Goal: Navigation & Orientation: Find specific page/section

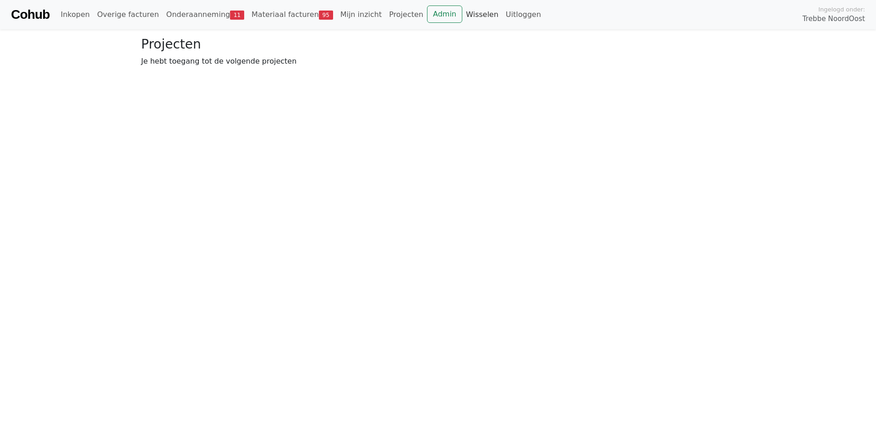
click at [462, 14] on link "Wisselen" at bounding box center [482, 14] width 40 height 18
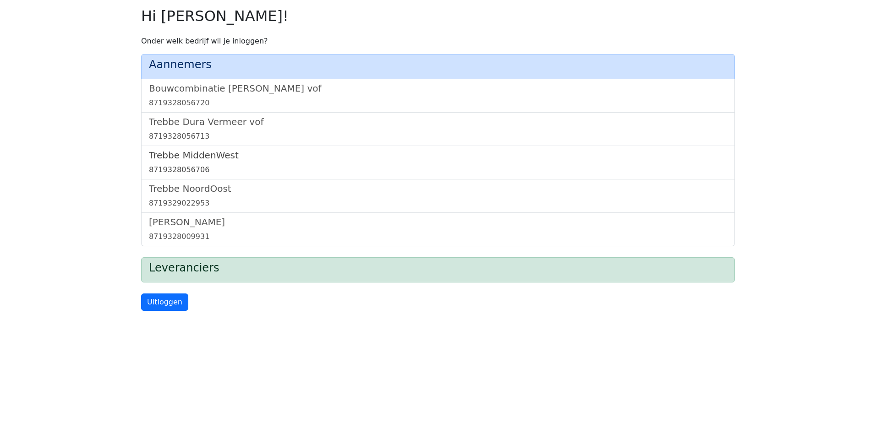
click at [202, 153] on h5 "Trebbe MiddenWest" at bounding box center [438, 155] width 578 height 11
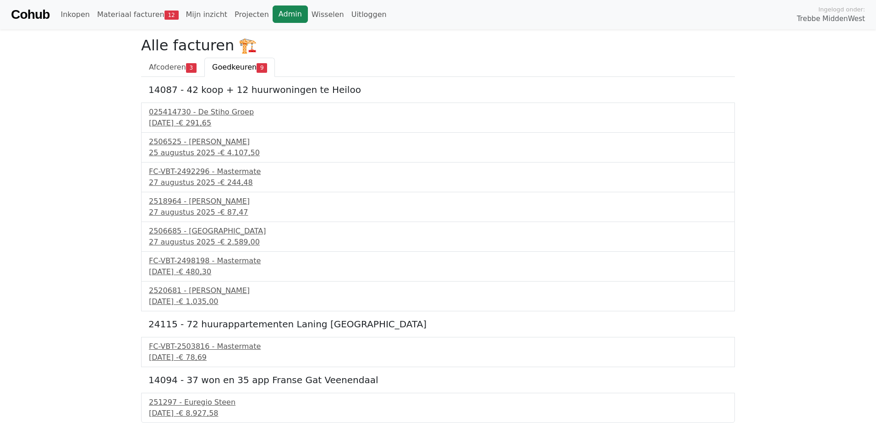
click at [272, 11] on link "Admin" at bounding box center [289, 13] width 35 height 17
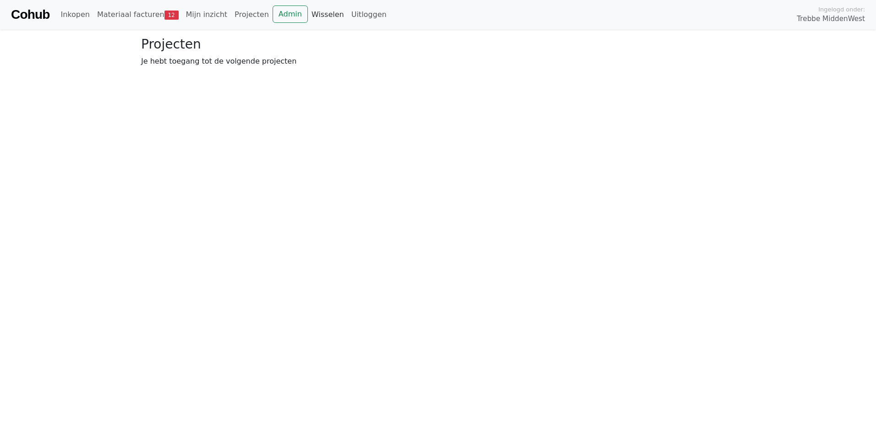
click at [315, 11] on link "Wisselen" at bounding box center [328, 14] width 40 height 18
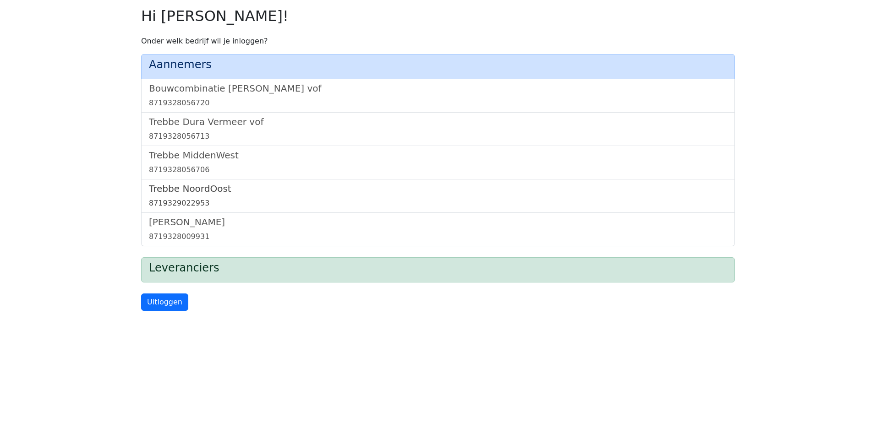
click at [202, 185] on h5 "Trebbe NoordOost" at bounding box center [438, 188] width 578 height 11
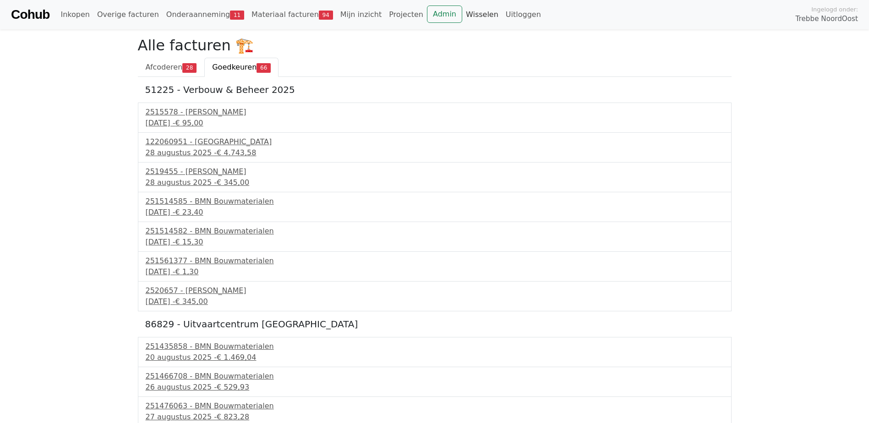
click at [462, 11] on link "Wisselen" at bounding box center [482, 14] width 40 height 18
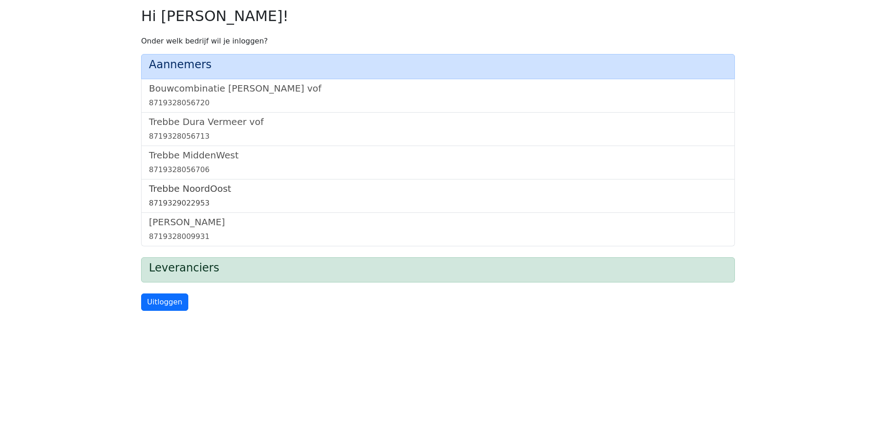
click at [198, 187] on h5 "Trebbe NoordOost" at bounding box center [438, 188] width 578 height 11
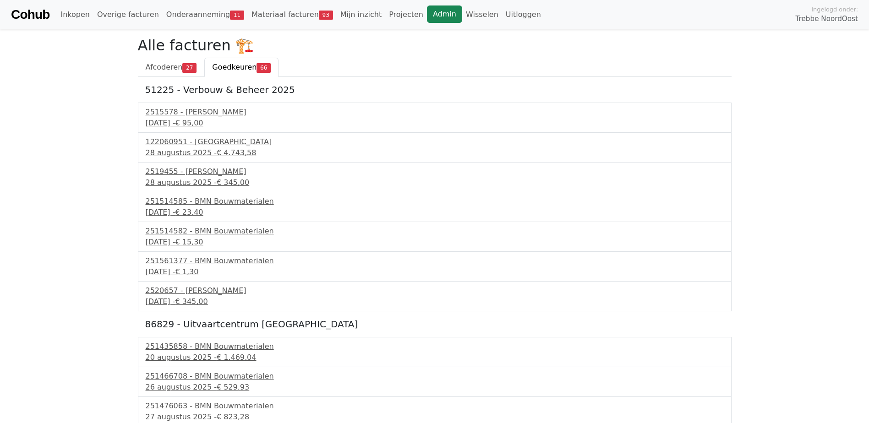
click at [427, 7] on link "Admin" at bounding box center [444, 13] width 35 height 17
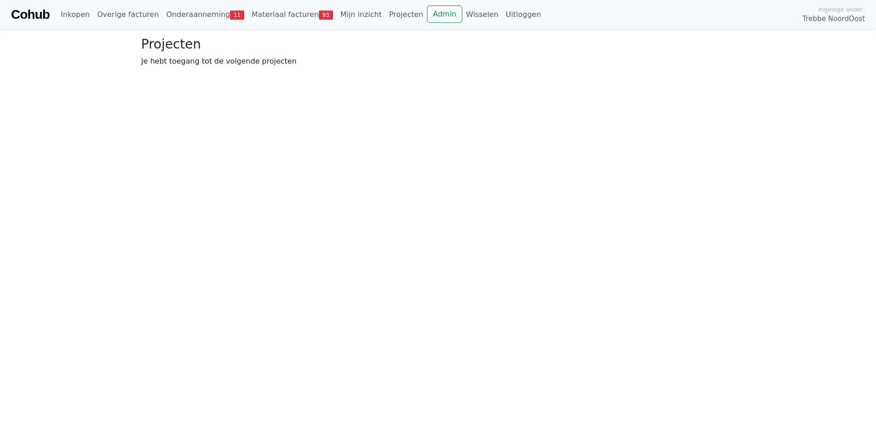
click at [444, 4] on div "Cohub Inkopen Overige facturen Onderaanneming 11 Materiaal facturen 93 Mijn inz…" at bounding box center [438, 14] width 876 height 29
click at [462, 17] on link "Wisselen" at bounding box center [482, 14] width 40 height 18
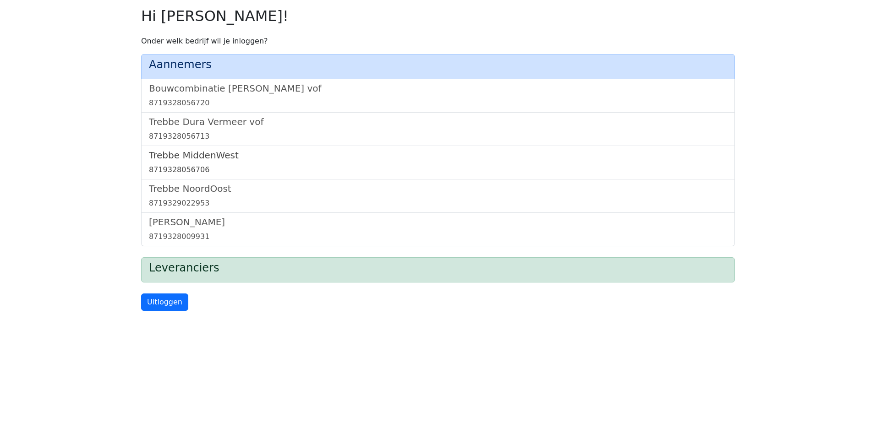
click at [223, 150] on h5 "Trebbe MiddenWest" at bounding box center [438, 155] width 578 height 11
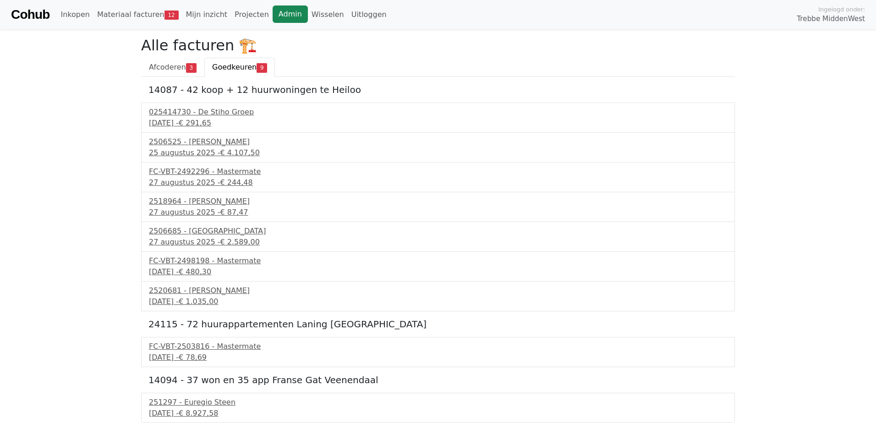
click at [272, 12] on link "Admin" at bounding box center [289, 13] width 35 height 17
